Goal: Information Seeking & Learning: Learn about a topic

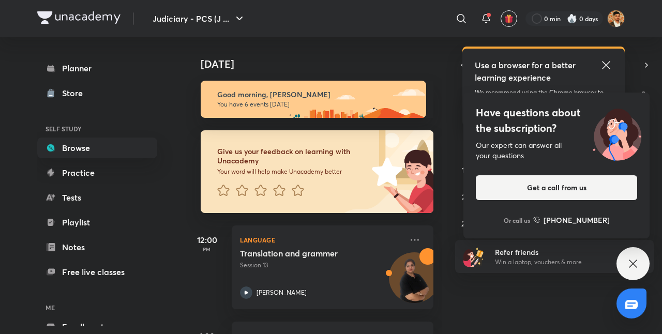
click at [603, 63] on icon at bounding box center [606, 65] width 12 height 12
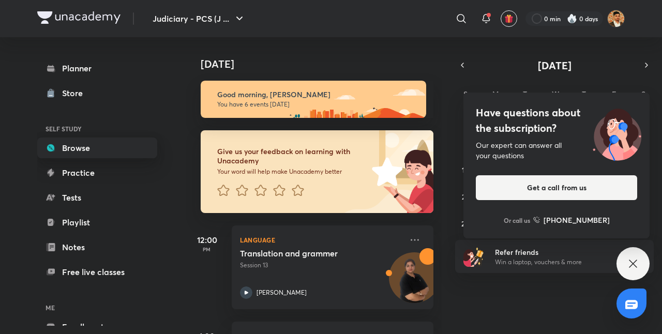
click at [64, 150] on link "Browse" at bounding box center [97, 148] width 120 height 21
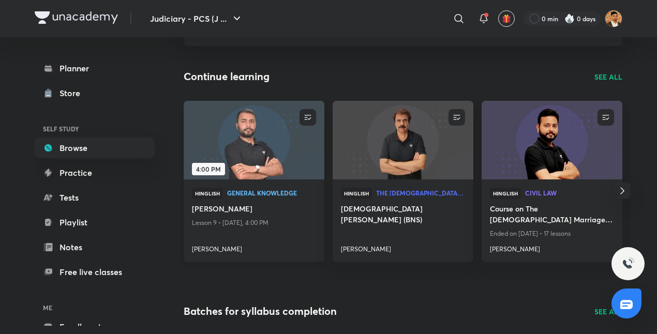
scroll to position [86, 0]
click at [126, 218] on link "Playlist" at bounding box center [95, 222] width 120 height 21
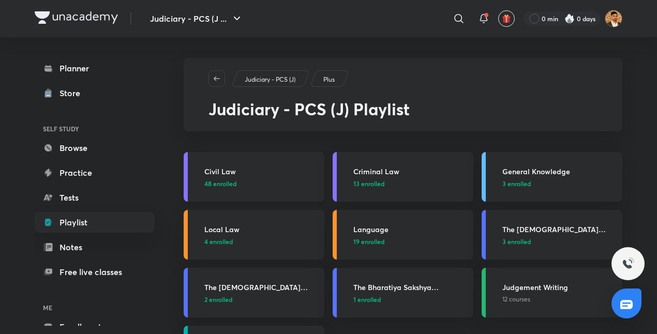
click at [242, 179] on p "48 enrolled" at bounding box center [261, 183] width 114 height 9
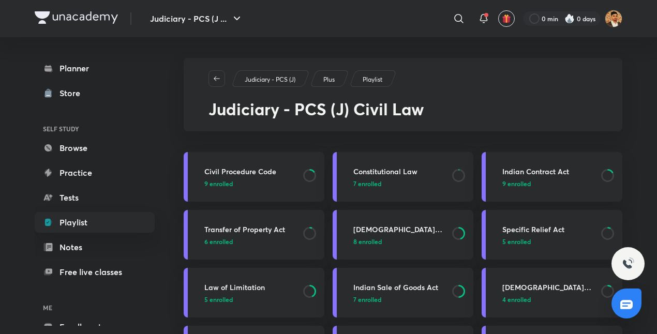
click at [242, 179] on p "9 enrolled" at bounding box center [250, 183] width 93 height 9
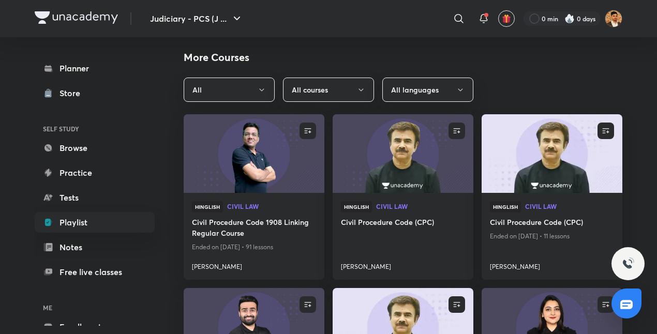
scroll to position [476, 0]
click at [406, 182] on img at bounding box center [402, 154] width 143 height 80
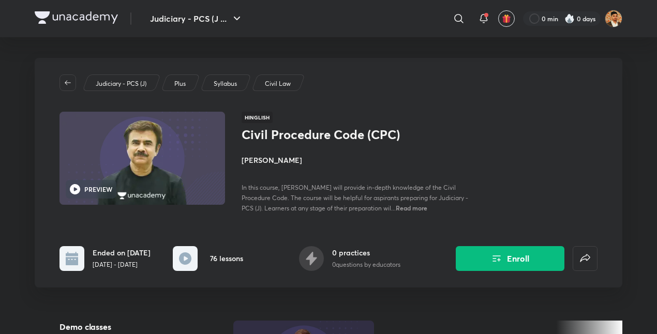
click at [192, 253] on rect at bounding box center [185, 258] width 25 height 25
click at [191, 257] on icon at bounding box center [185, 259] width 12 height 12
click at [156, 170] on img at bounding box center [142, 158] width 169 height 95
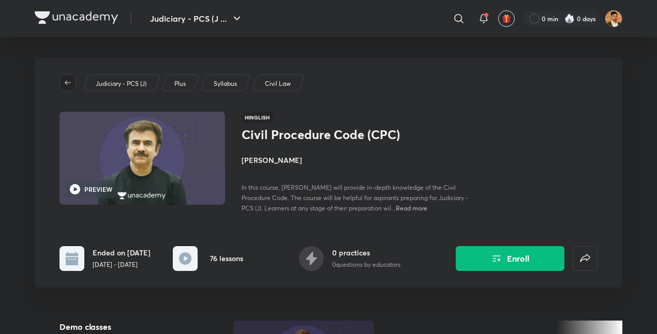
click at [70, 82] on icon "button" at bounding box center [68, 83] width 8 height 8
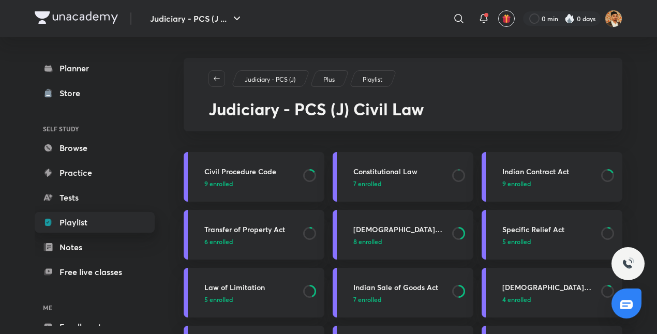
click at [87, 218] on link "Playlist" at bounding box center [95, 222] width 120 height 21
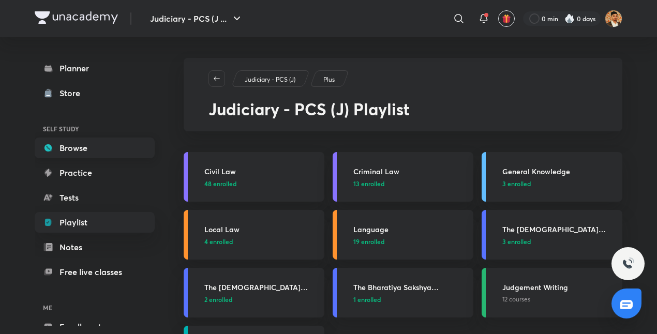
click at [93, 153] on link "Browse" at bounding box center [95, 148] width 120 height 21
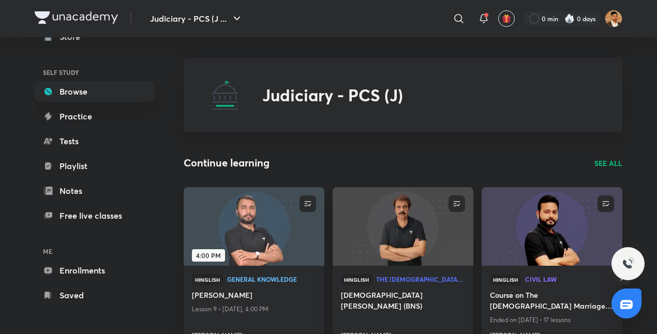
scroll to position [56, 0]
click at [98, 271] on link "Enrollments" at bounding box center [95, 271] width 120 height 21
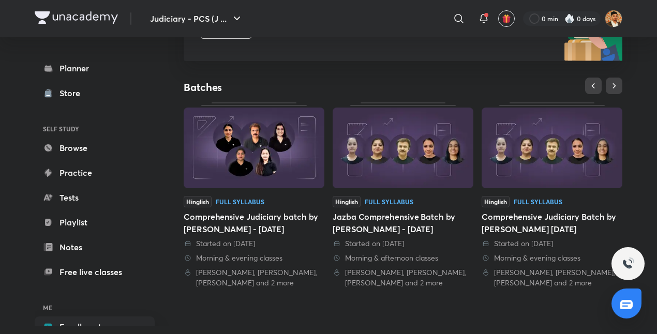
scroll to position [171, 0]
click at [259, 170] on img at bounding box center [254, 148] width 141 height 81
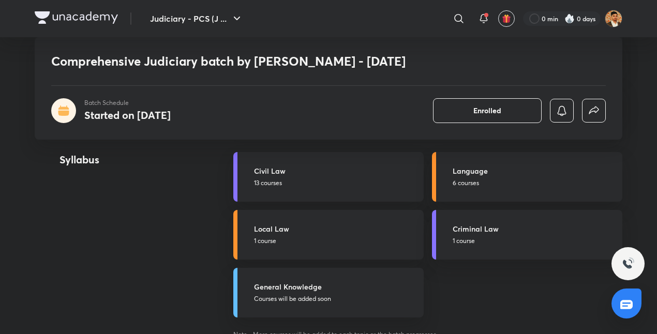
scroll to position [975, 0]
click at [313, 177] on h5 "Civil Law" at bounding box center [336, 172] width 164 height 11
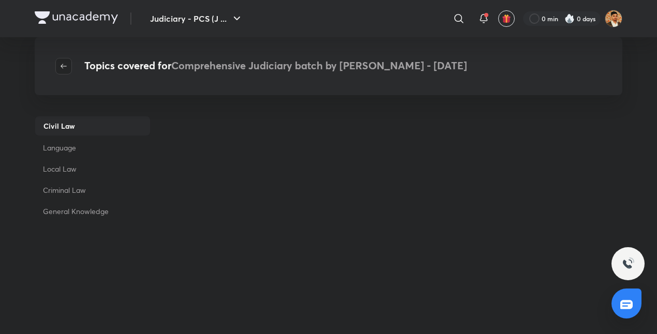
click at [62, 69] on icon "button" at bounding box center [64, 66] width 8 height 8
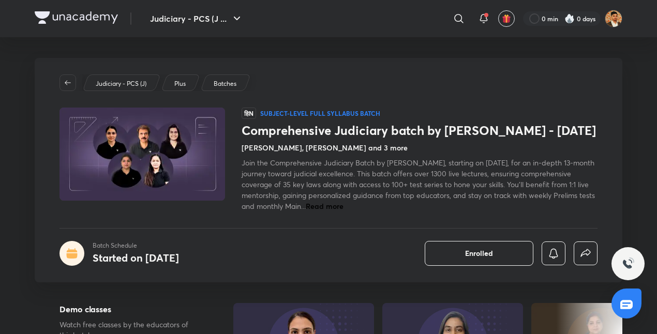
click at [150, 181] on img at bounding box center [142, 154] width 169 height 95
click at [68, 79] on icon "button" at bounding box center [68, 83] width 8 height 8
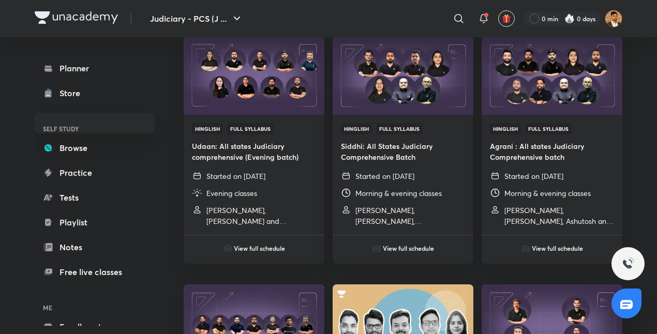
scroll to position [363, 0]
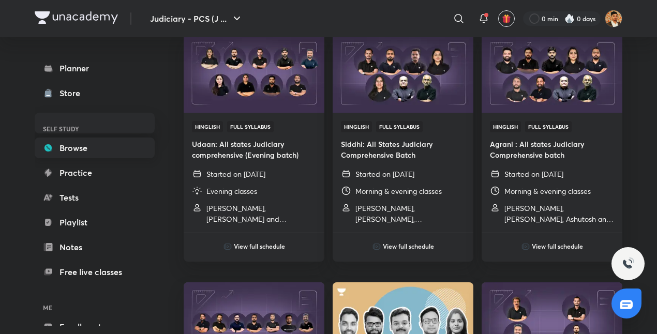
click at [147, 152] on link "Browse" at bounding box center [95, 148] width 120 height 21
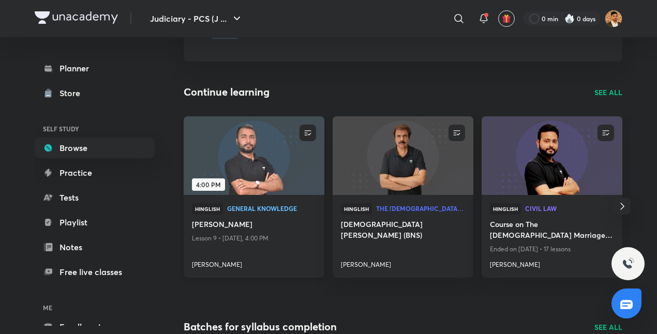
scroll to position [55, 0]
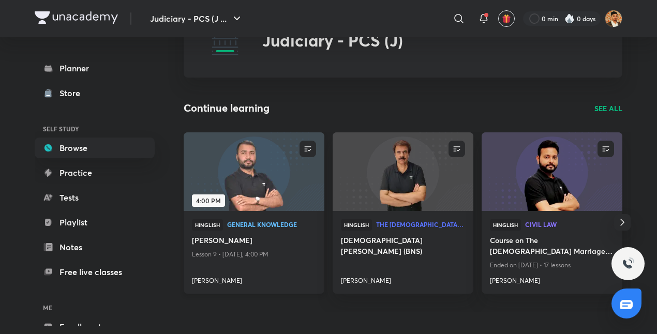
click at [297, 173] on img at bounding box center [253, 171] width 143 height 80
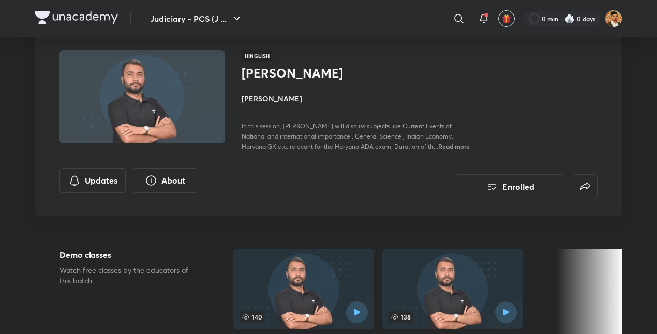
scroll to position [51, 0]
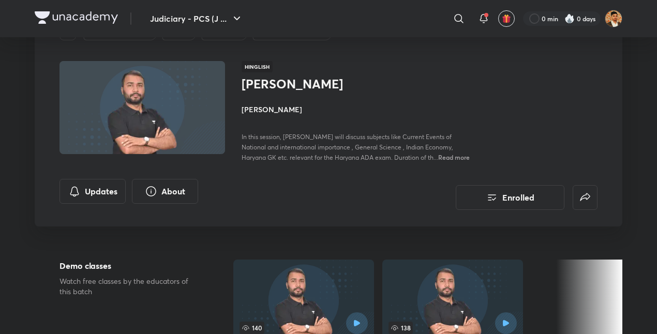
click at [155, 91] on img at bounding box center [142, 107] width 169 height 95
click at [72, 19] on img at bounding box center [76, 17] width 83 height 12
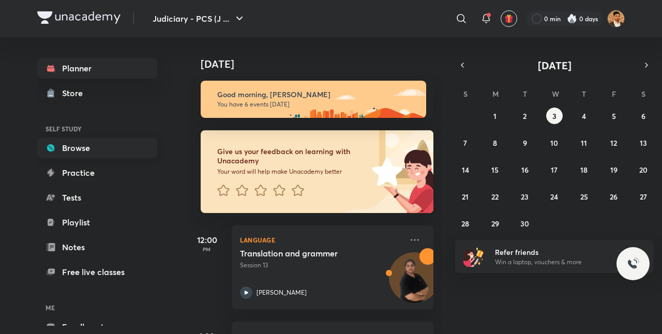
click at [89, 152] on link "Browse" at bounding box center [97, 148] width 120 height 21
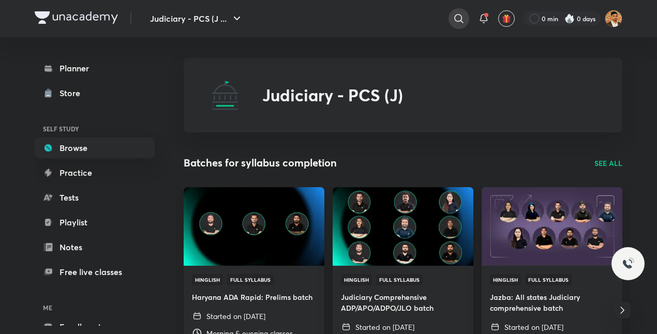
click at [457, 18] on icon at bounding box center [459, 18] width 12 height 12
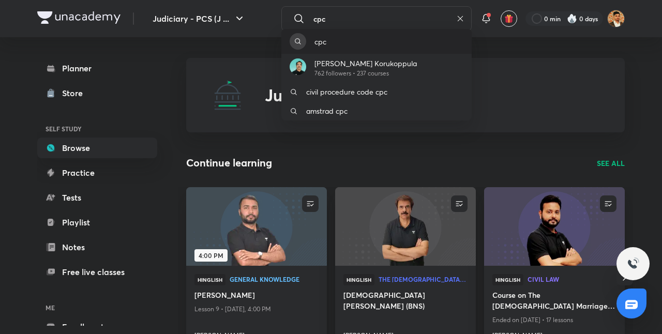
type input "cpc"
click at [404, 43] on div "cpc" at bounding box center [376, 41] width 190 height 25
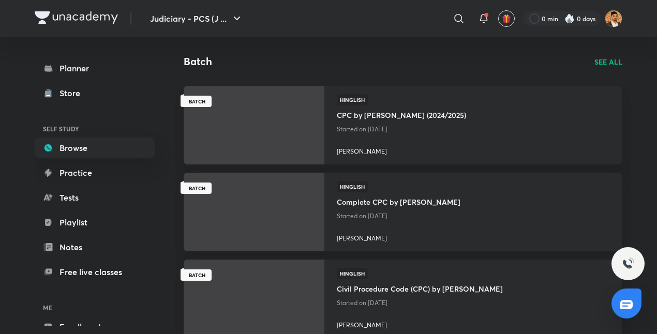
scroll to position [710, 0]
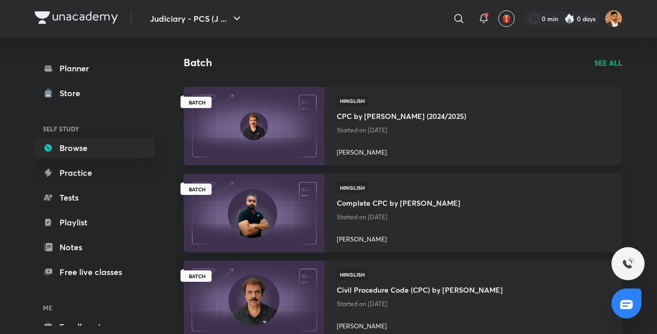
click at [245, 124] on img at bounding box center [253, 126] width 143 height 80
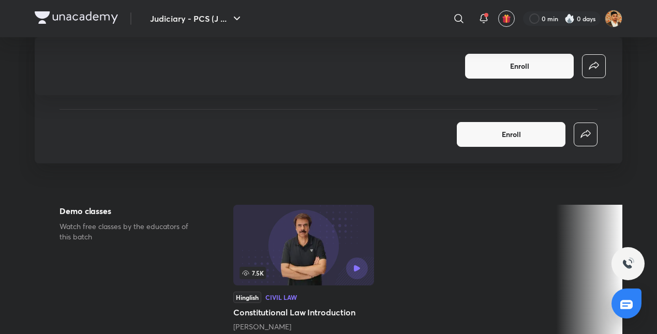
scroll to position [161, 0]
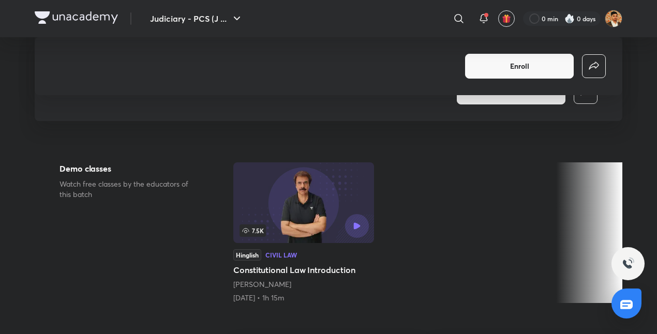
click at [356, 225] on icon "button" at bounding box center [356, 225] width 7 height 7
